Goal: Communication & Community: Answer question/provide support

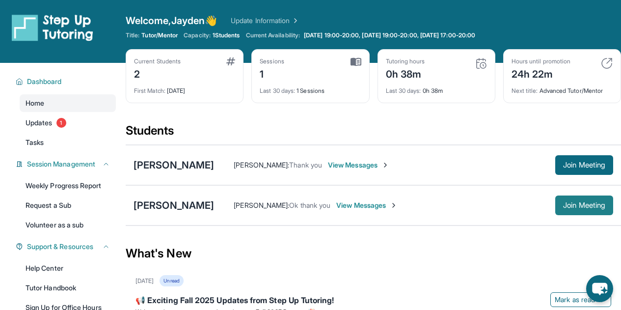
click at [569, 200] on button "Join Meeting" at bounding box center [584, 205] width 58 height 20
click at [590, 165] on span "Join Meeting" at bounding box center [584, 165] width 42 height 6
click at [196, 166] on div "[PERSON_NAME]" at bounding box center [174, 165] width 81 height 14
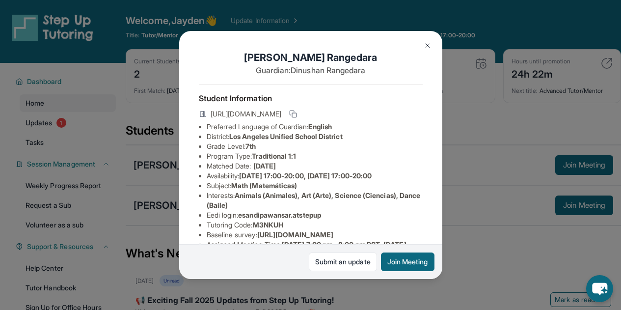
click at [349, 288] on div "[PERSON_NAME] Guardian: [PERSON_NAME] Student Information [URL][DOMAIN_NAME] Pr…" at bounding box center [310, 155] width 621 height 310
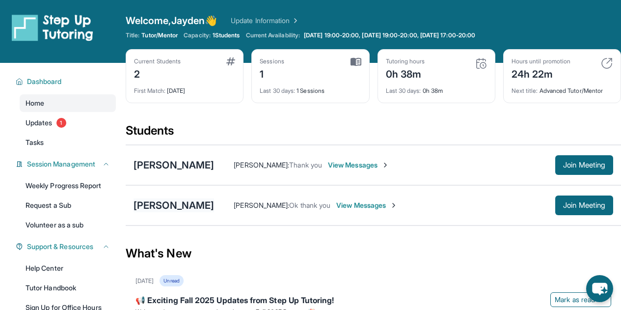
click at [183, 207] on div "[PERSON_NAME]" at bounding box center [174, 205] width 81 height 14
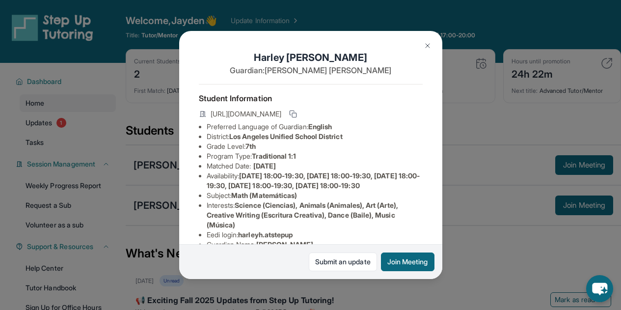
click at [95, 211] on div "[PERSON_NAME] Guardian: [PERSON_NAME] Student Information [URL][DOMAIN_NAME] Pr…" at bounding box center [310, 155] width 621 height 310
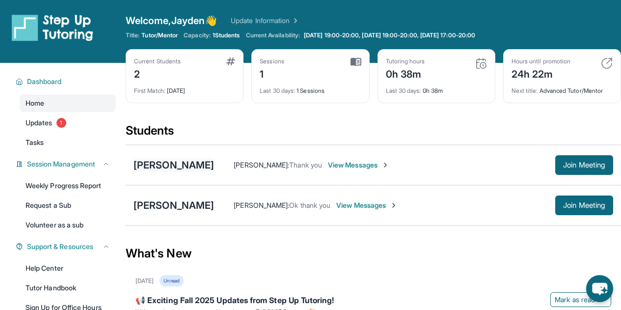
click at [192, 162] on div "[PERSON_NAME]" at bounding box center [174, 165] width 81 height 14
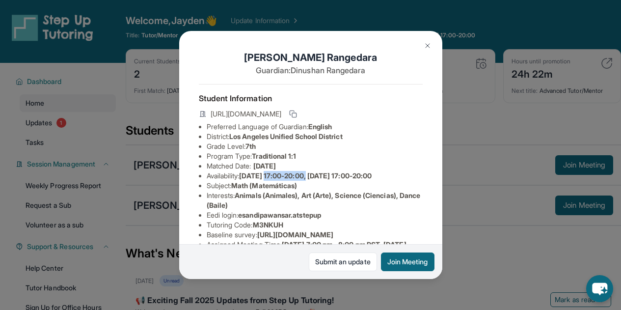
drag, startPoint x: 269, startPoint y: 181, endPoint x: 313, endPoint y: 179, distance: 44.7
click at [313, 179] on li "Availability: [DATE] 17:00-20:00, [DATE] 17:00-20:00" at bounding box center [315, 176] width 216 height 10
click at [108, 127] on div "[PERSON_NAME] Guardian: [PERSON_NAME] Student Information [URL][DOMAIN_NAME] Pr…" at bounding box center [310, 155] width 621 height 310
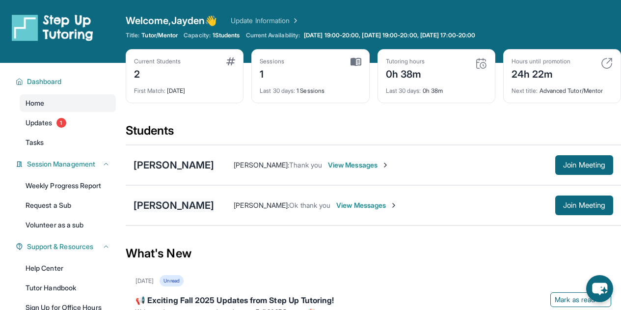
click at [161, 202] on div "[PERSON_NAME]" at bounding box center [174, 205] width 81 height 14
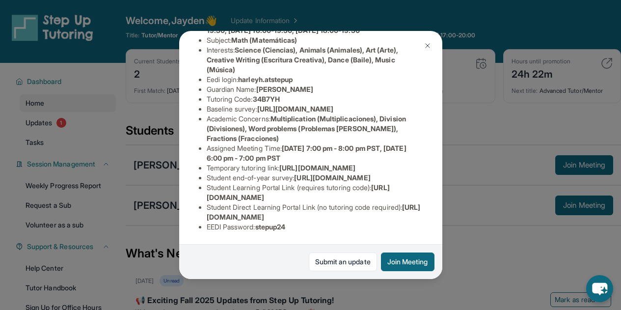
scroll to position [269, 0]
click at [97, 217] on div "[PERSON_NAME] Guardian: [PERSON_NAME] Student Information [URL][DOMAIN_NAME] Pr…" at bounding box center [310, 155] width 621 height 310
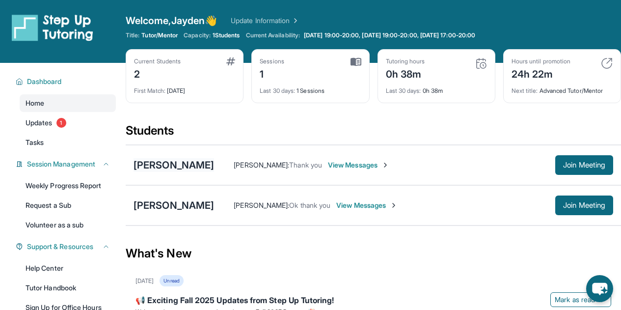
click at [157, 166] on div "[PERSON_NAME]" at bounding box center [174, 165] width 81 height 14
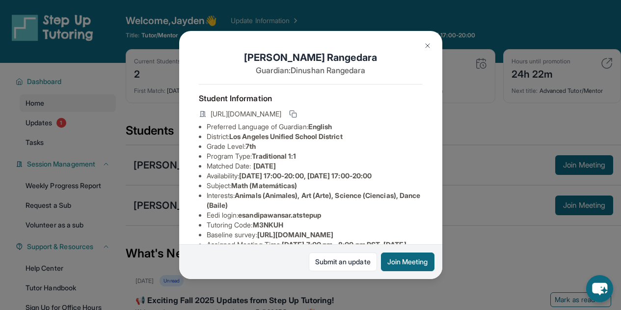
scroll to position [200, 0]
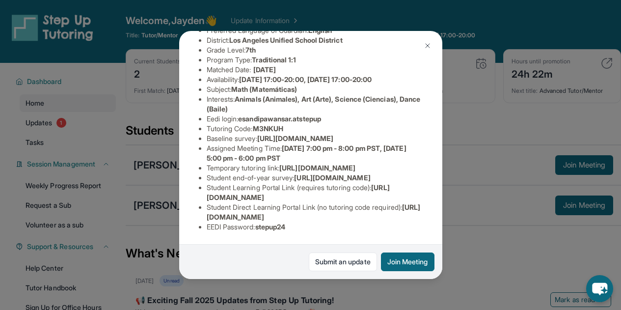
click at [83, 213] on div "[PERSON_NAME] Guardian: [PERSON_NAME] Student Information [URL][DOMAIN_NAME] Pr…" at bounding box center [310, 155] width 621 height 310
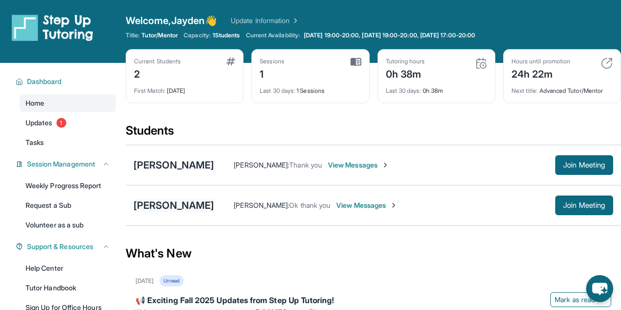
click at [173, 209] on div "[PERSON_NAME]" at bounding box center [174, 205] width 81 height 14
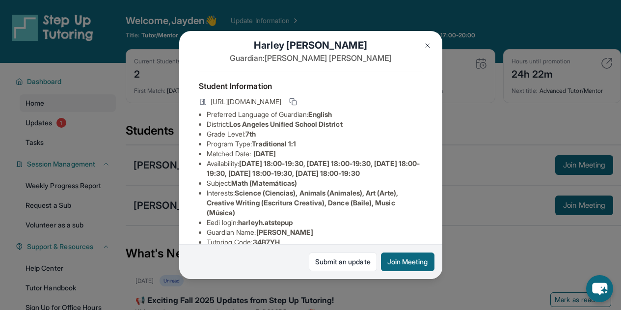
scroll to position [10, 0]
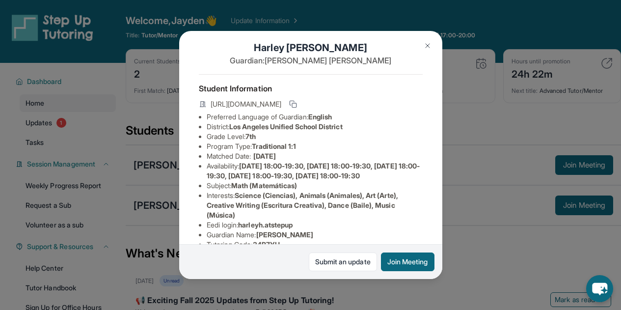
click at [84, 60] on div "[PERSON_NAME] Guardian: [PERSON_NAME] Student Information [URL][DOMAIN_NAME] Pr…" at bounding box center [310, 155] width 621 height 310
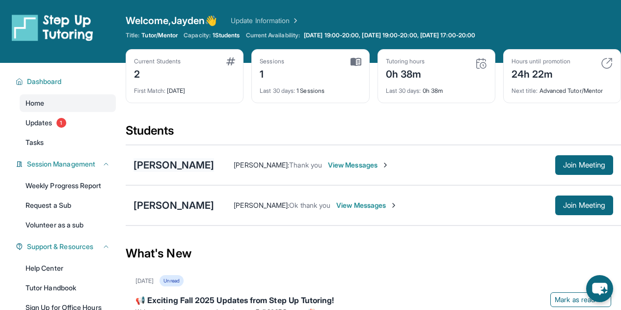
click at [214, 159] on div "[PERSON_NAME]" at bounding box center [174, 165] width 81 height 14
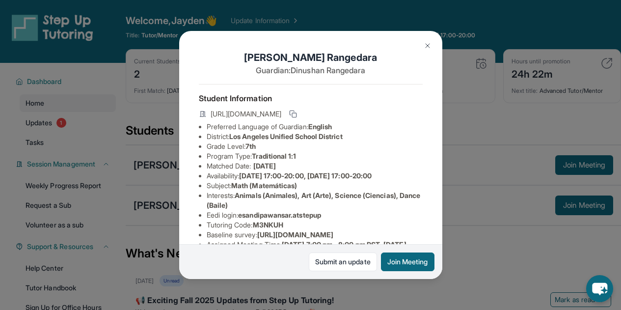
click at [427, 45] on img at bounding box center [428, 46] width 8 height 8
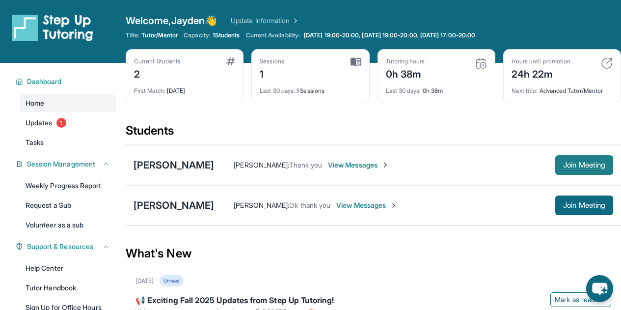
click at [580, 162] on span "Join Meeting" at bounding box center [584, 165] width 42 height 6
click at [564, 208] on span "Join Meeting" at bounding box center [584, 205] width 42 height 6
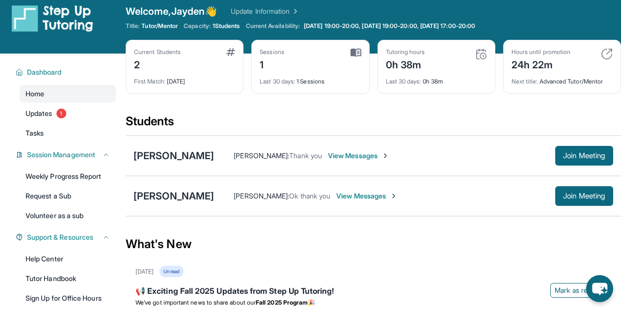
scroll to position [2, 0]
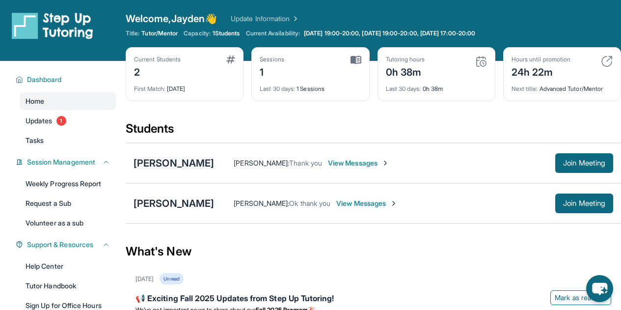
click at [214, 160] on div "[PERSON_NAME]" at bounding box center [174, 163] width 81 height 14
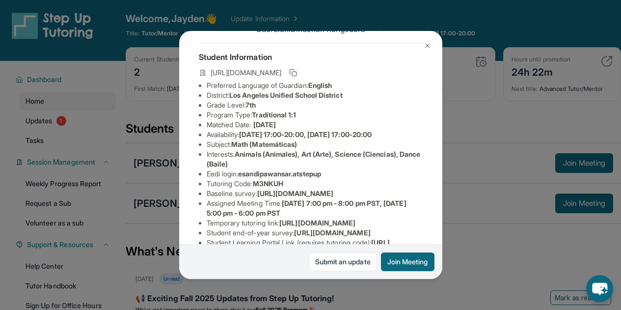
scroll to position [42, 0]
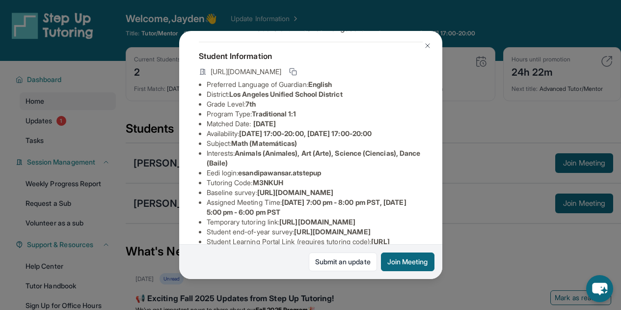
click at [520, 246] on div "[PERSON_NAME] Guardian: [PERSON_NAME] Student Information [URL][DOMAIN_NAME] Pr…" at bounding box center [310, 155] width 621 height 310
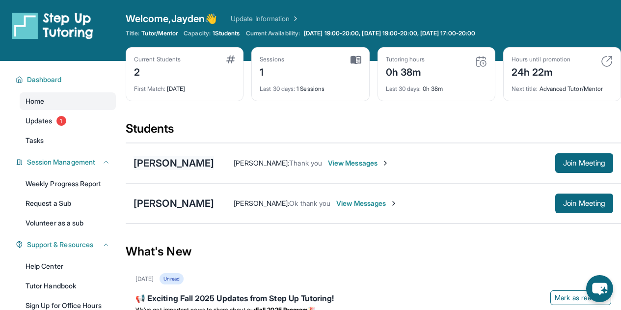
click at [214, 160] on div "[PERSON_NAME]" at bounding box center [174, 163] width 81 height 14
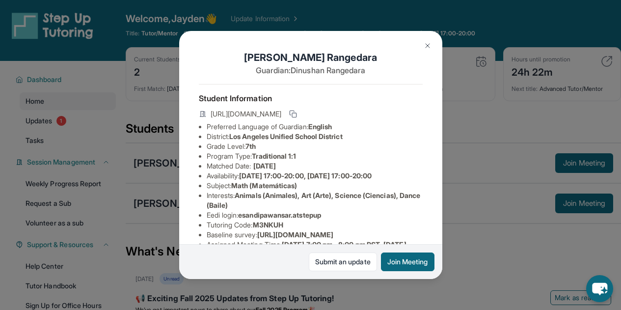
click at [492, 238] on div "[PERSON_NAME] Guardian: [PERSON_NAME] Student Information [URL][DOMAIN_NAME] Pr…" at bounding box center [310, 155] width 621 height 310
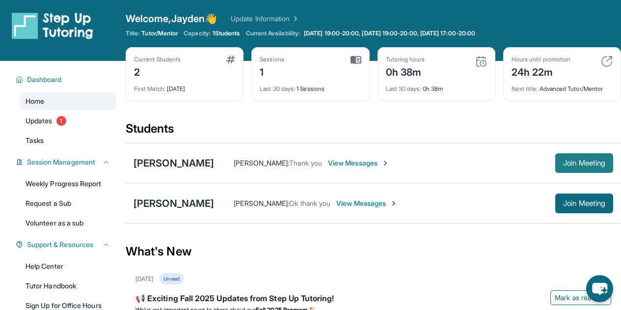
click at [574, 157] on button "Join Meeting" at bounding box center [584, 163] width 58 height 20
click at [598, 162] on span "Join Meeting" at bounding box center [584, 163] width 42 height 6
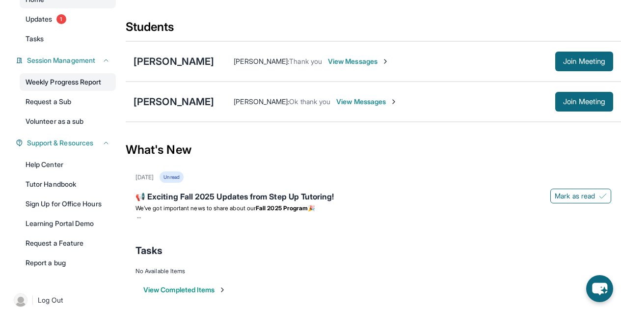
scroll to position [114, 0]
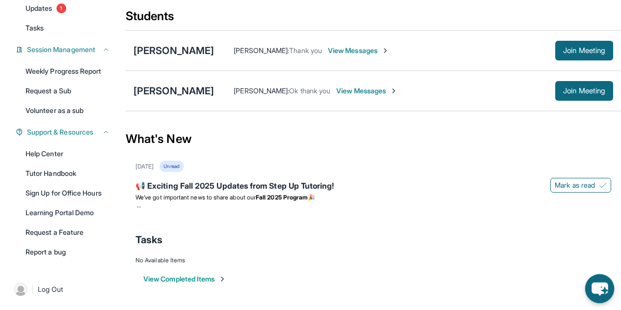
click at [595, 285] on icon "chat-button" at bounding box center [600, 288] width 16 height 13
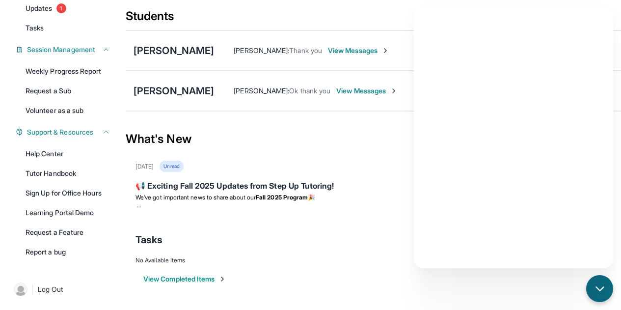
scroll to position [0, 0]
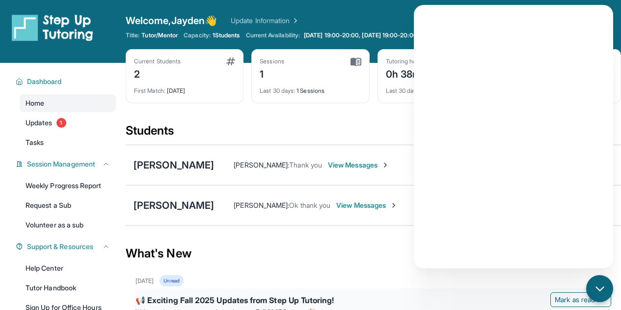
click at [409, 298] on div "📢 Exciting Fall 2025 Updates from Step Up Tutoring!" at bounding box center [373, 301] width 476 height 14
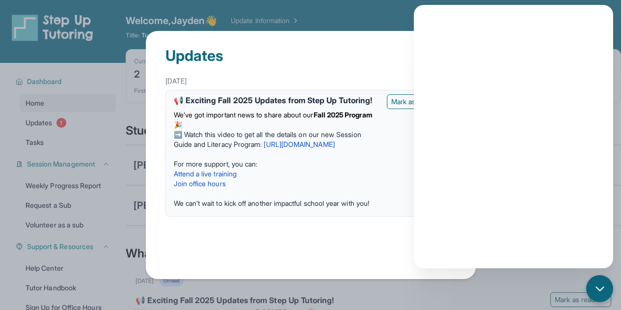
click at [533, 291] on div "Updates [DATE] 📢 Exciting Fall 2025 Updates from Step Up Tutoring! We’ve got im…" at bounding box center [310, 155] width 621 height 310
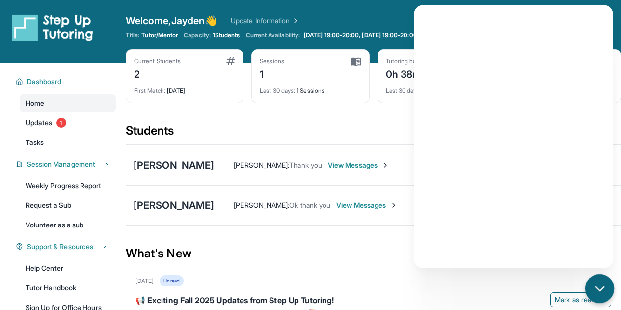
click at [601, 285] on icon "chat-button" at bounding box center [600, 288] width 13 height 13
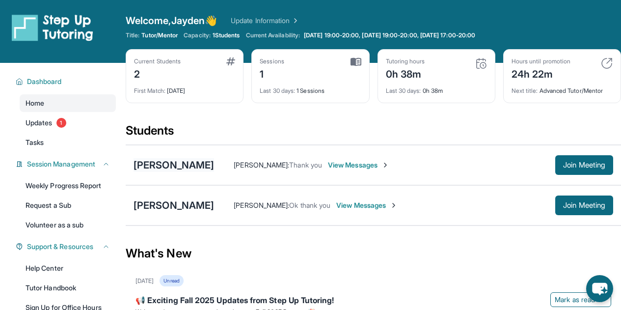
click at [178, 167] on div "[PERSON_NAME]" at bounding box center [174, 165] width 81 height 14
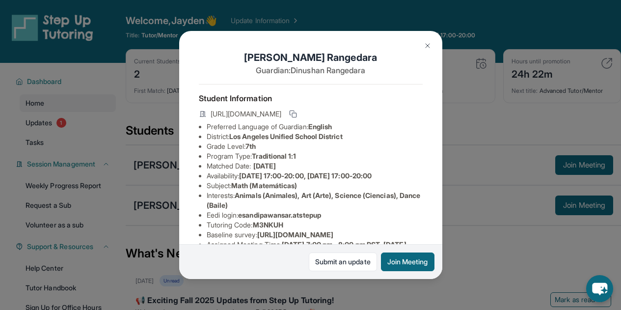
click at [526, 129] on div "[PERSON_NAME] Guardian: [PERSON_NAME] Student Information [URL][DOMAIN_NAME] Pr…" at bounding box center [310, 155] width 621 height 310
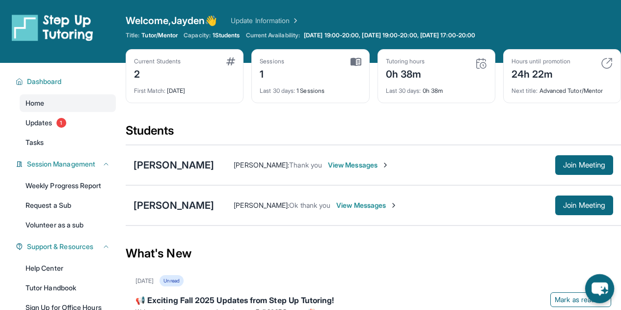
click at [602, 283] on icon "chat-button" at bounding box center [600, 288] width 16 height 13
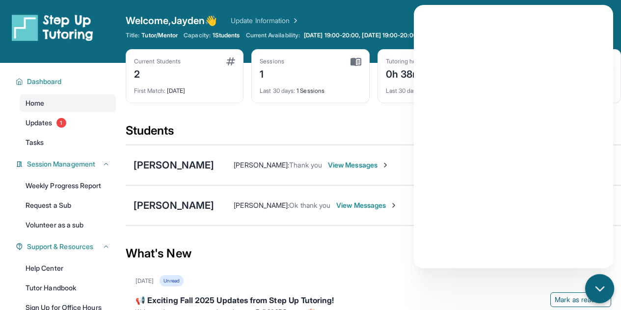
click at [605, 286] on icon "chat-button" at bounding box center [600, 288] width 13 height 13
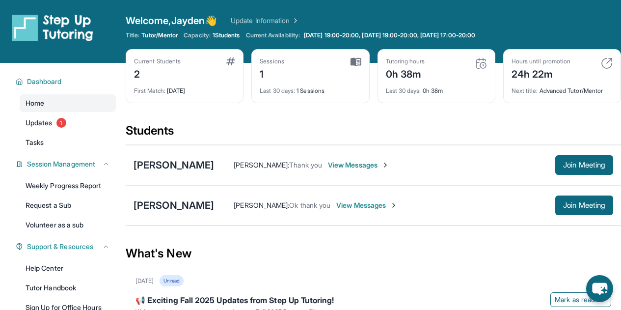
click at [600, 287] on icon "chat-button" at bounding box center [599, 289] width 15 height 12
